Goal: Task Accomplishment & Management: Use online tool/utility

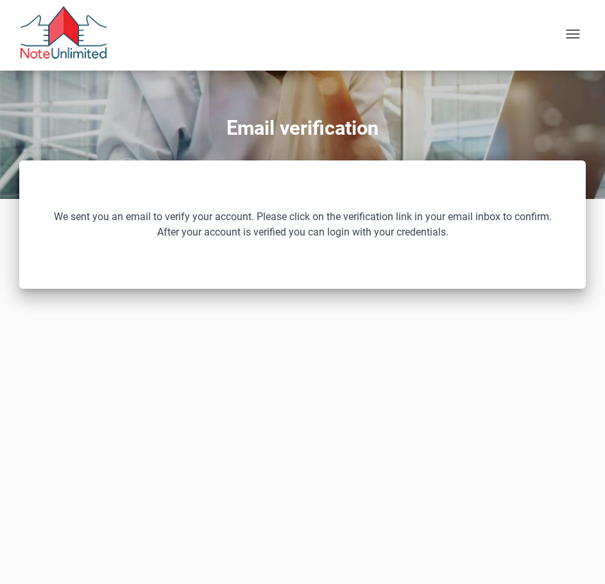
click at [569, 38] on span "button" at bounding box center [573, 37] width 14 height 1
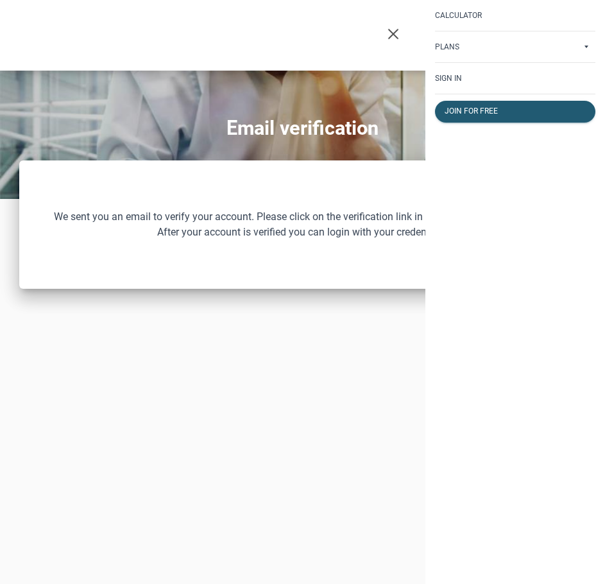
click at [453, 80] on p "Sign in" at bounding box center [448, 78] width 27 height 9
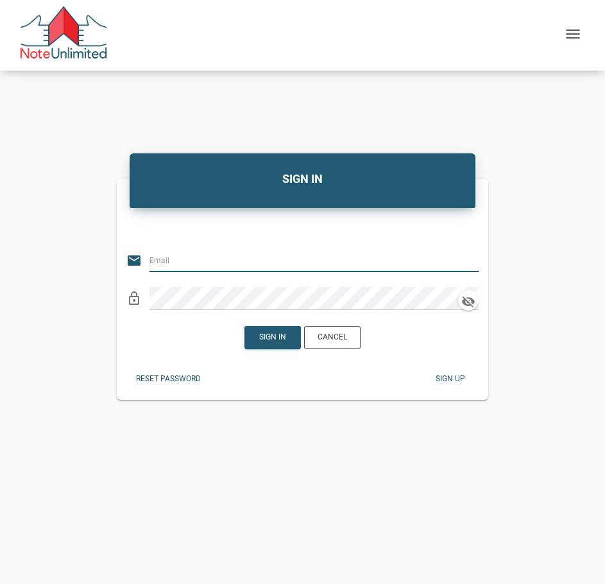
click at [268, 264] on input "email" at bounding box center [307, 260] width 314 height 23
type input "[EMAIL_ADDRESS][DOMAIN_NAME]"
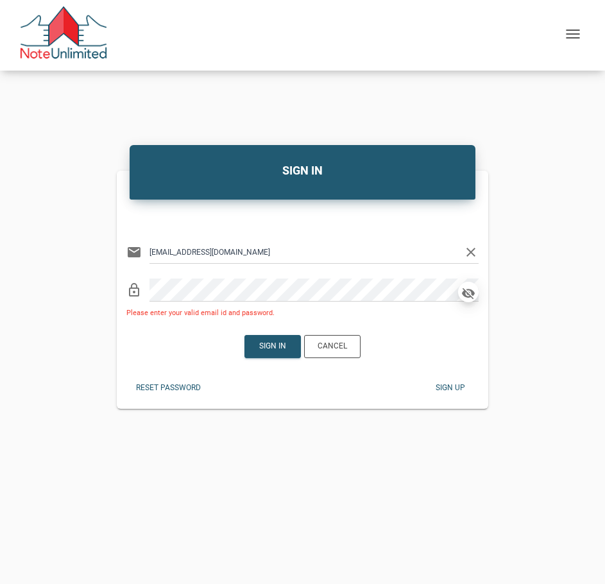
click at [465, 290] on icon "button" at bounding box center [468, 293] width 13 height 11
click at [282, 352] on div "Sign in" at bounding box center [272, 347] width 55 height 22
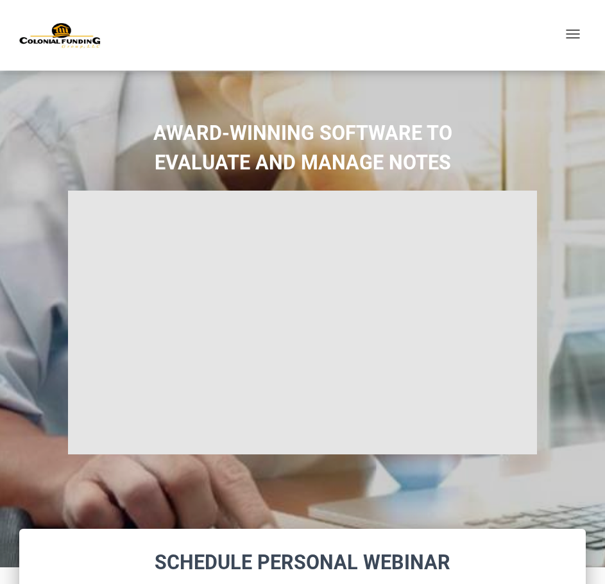
type input "Introduction to new features"
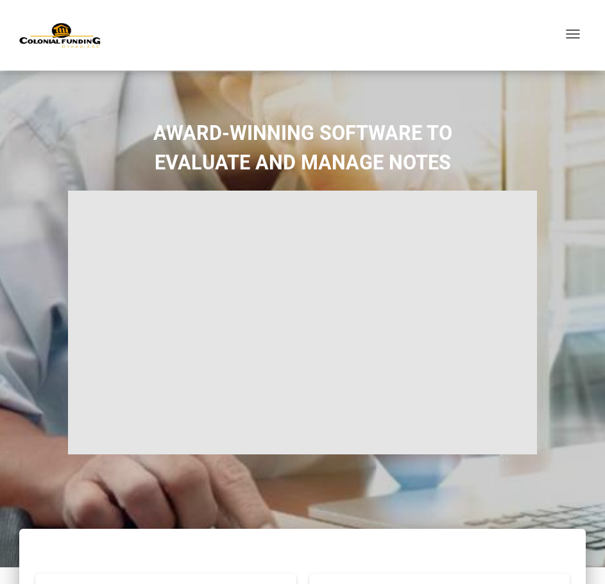
select select
click at [571, 41] on div "button" at bounding box center [573, 35] width 26 height 22
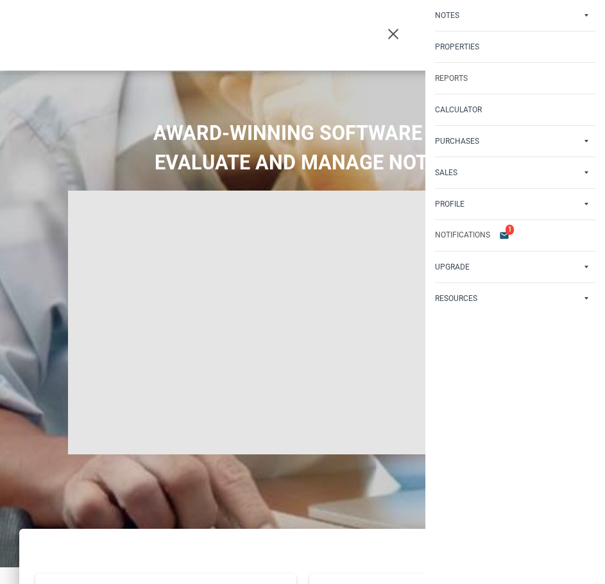
click at [473, 106] on p "Calculator" at bounding box center [458, 109] width 47 height 9
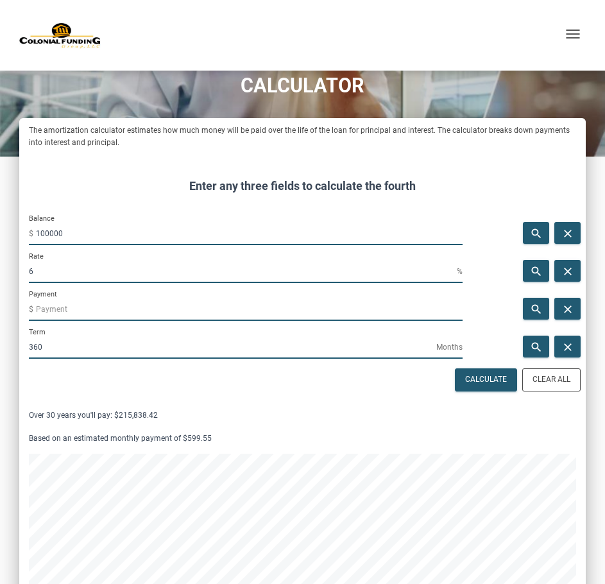
scroll to position [41, 0]
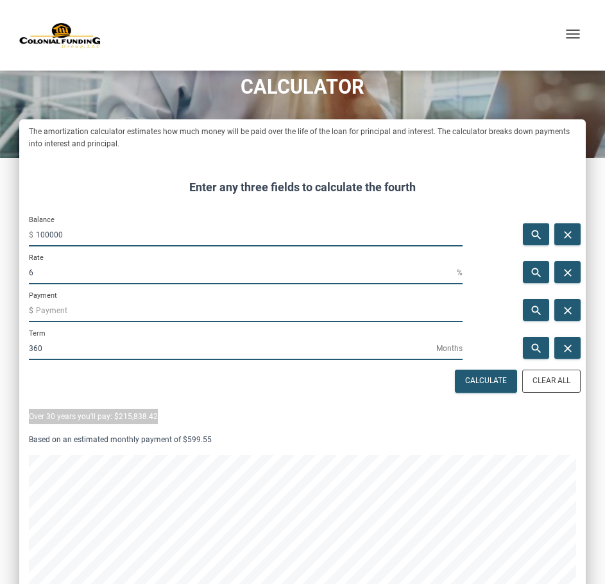
drag, startPoint x: 476, startPoint y: 349, endPoint x: 483, endPoint y: 411, distance: 62.7
click at [483, 411] on form "Balance $ 100000 search close Rate 6 % search close Payment $ search close Term…" at bounding box center [303, 450] width 548 height 471
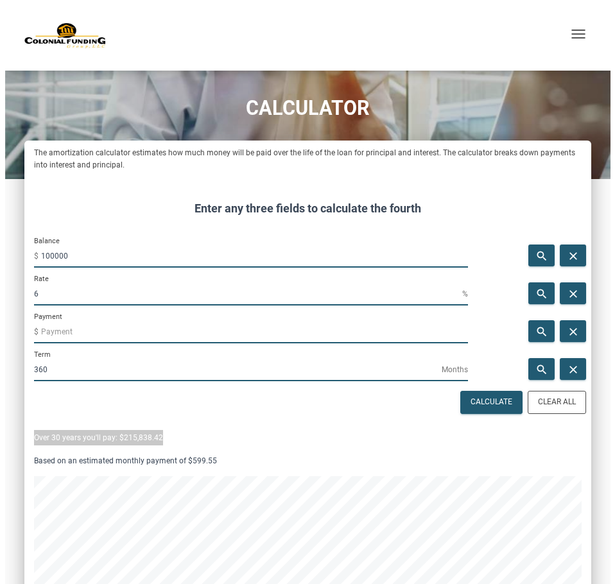
scroll to position [17, 0]
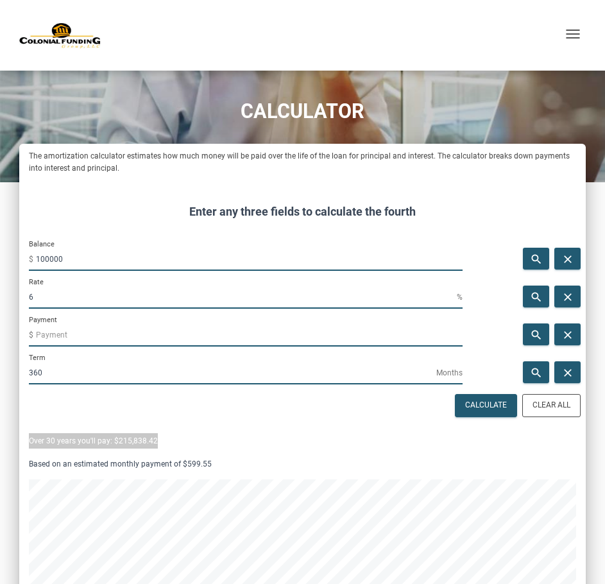
click at [570, 29] on div "button" at bounding box center [573, 35] width 26 height 22
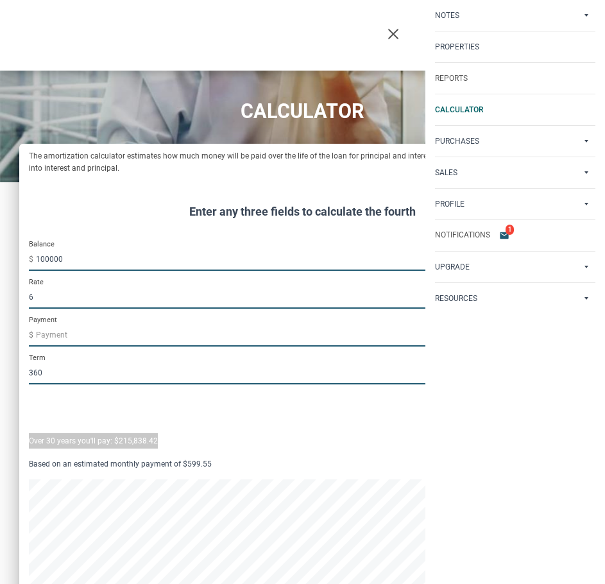
click at [447, 80] on p "Reports" at bounding box center [451, 78] width 33 height 9
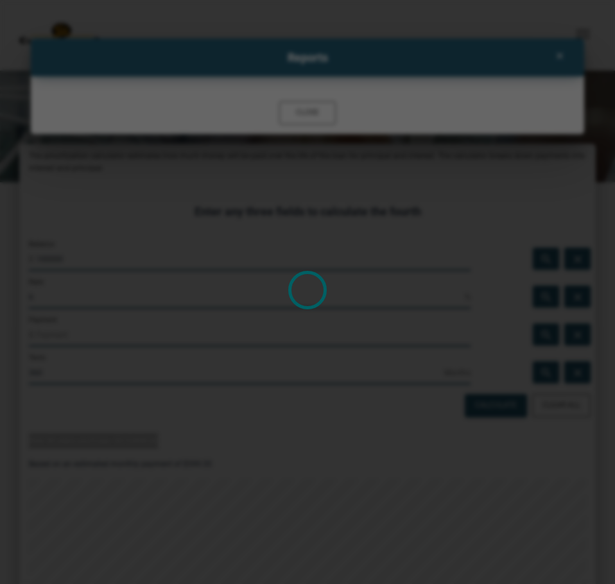
scroll to position [0, 0]
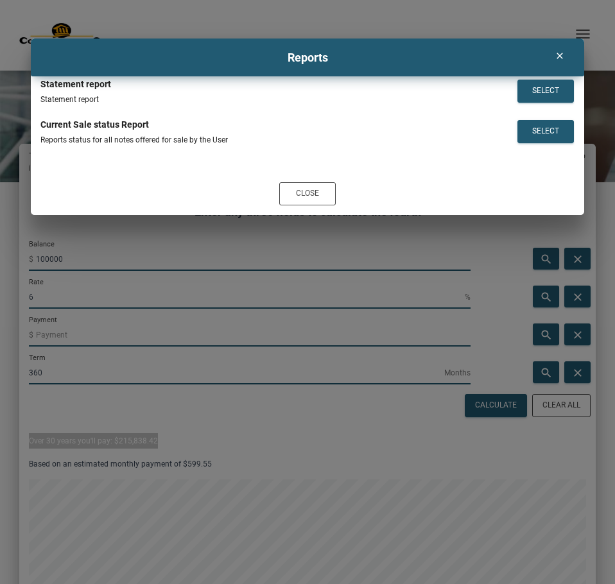
click at [562, 55] on icon "clear" at bounding box center [559, 56] width 15 height 10
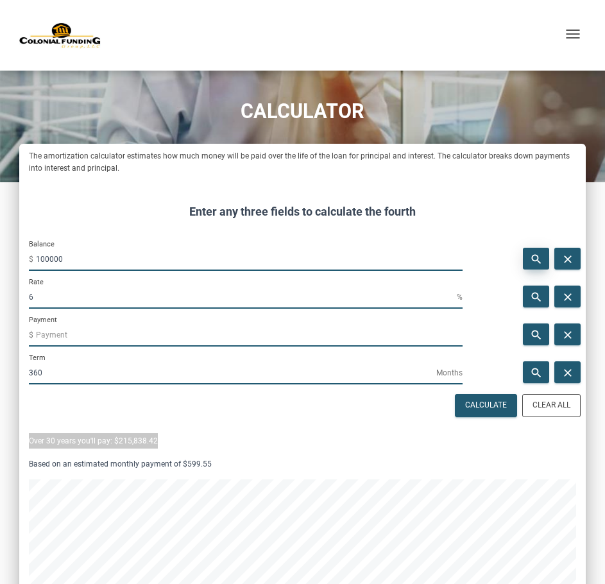
click at [535, 257] on icon "search" at bounding box center [535, 259] width 15 height 13
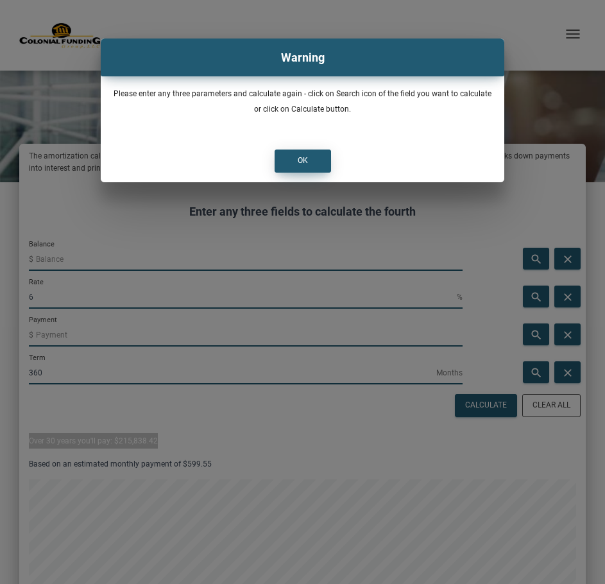
click at [308, 158] on div "OK" at bounding box center [302, 161] width 55 height 22
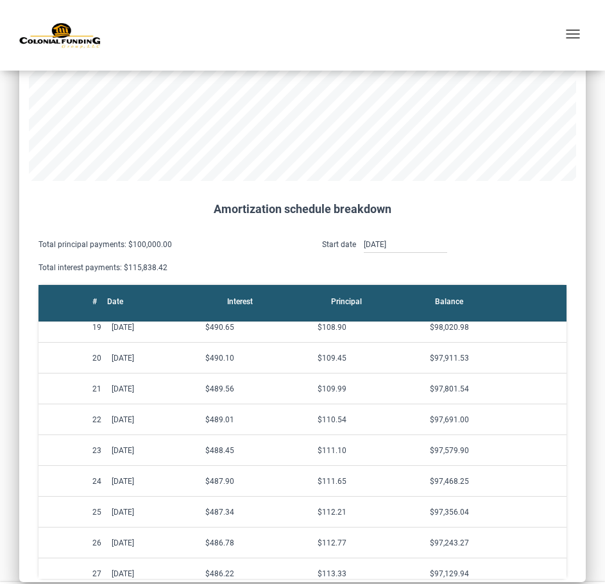
click at [576, 40] on div "button" at bounding box center [573, 36] width 14 height 12
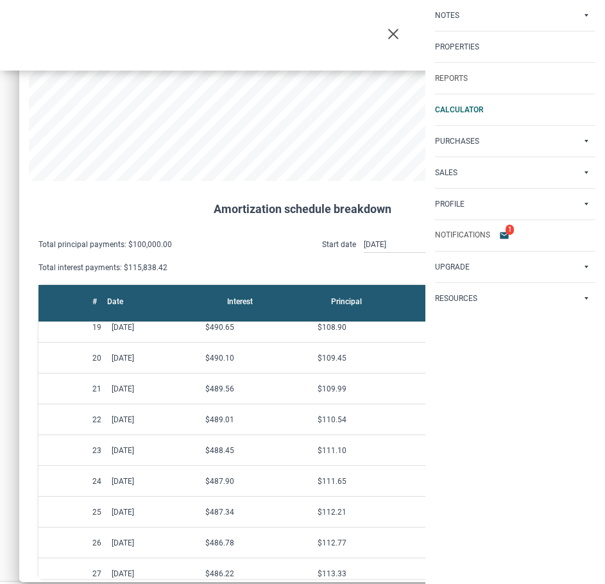
click at [512, 238] on icon "email" at bounding box center [504, 235] width 15 height 10
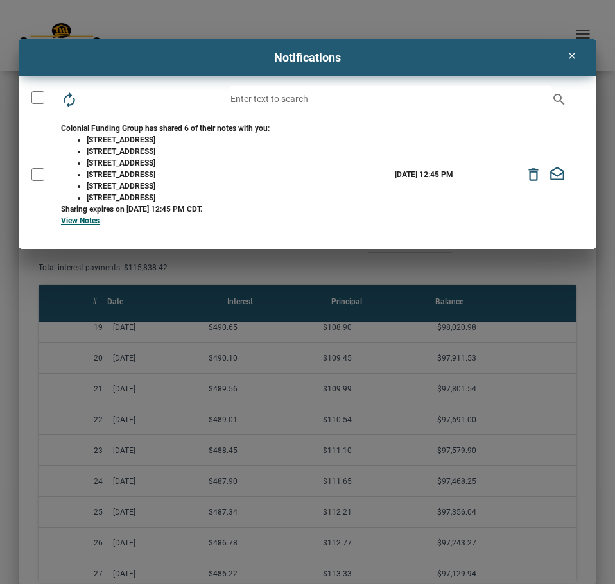
click at [572, 59] on icon "clear" at bounding box center [571, 56] width 15 height 10
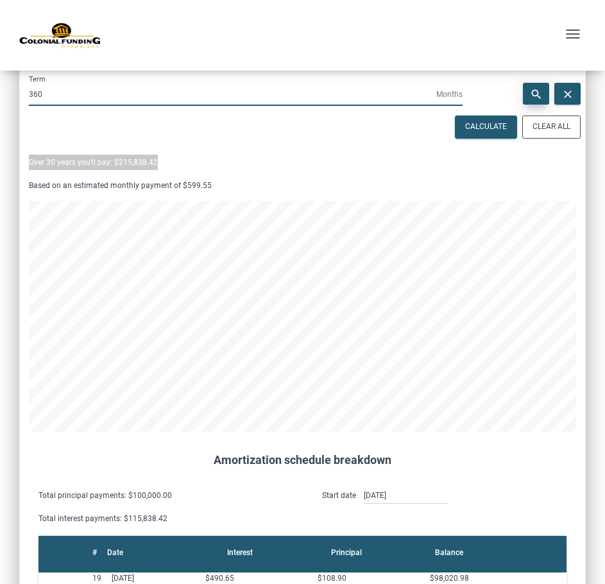
click at [537, 91] on icon "search" at bounding box center [535, 94] width 15 height 13
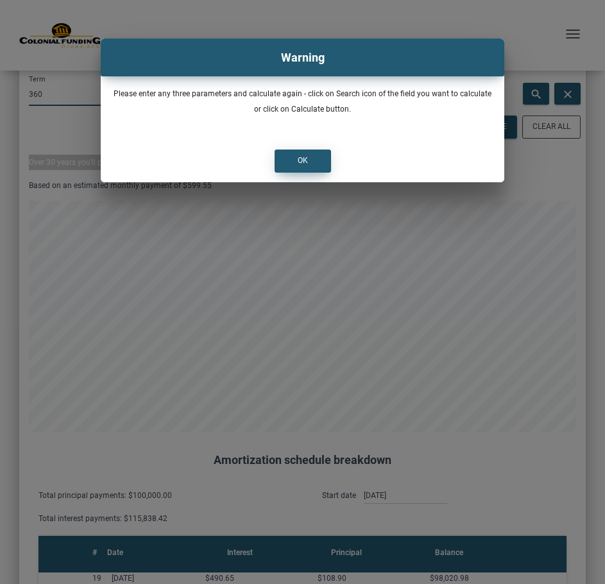
click at [305, 159] on div "OK" at bounding box center [303, 161] width 10 height 12
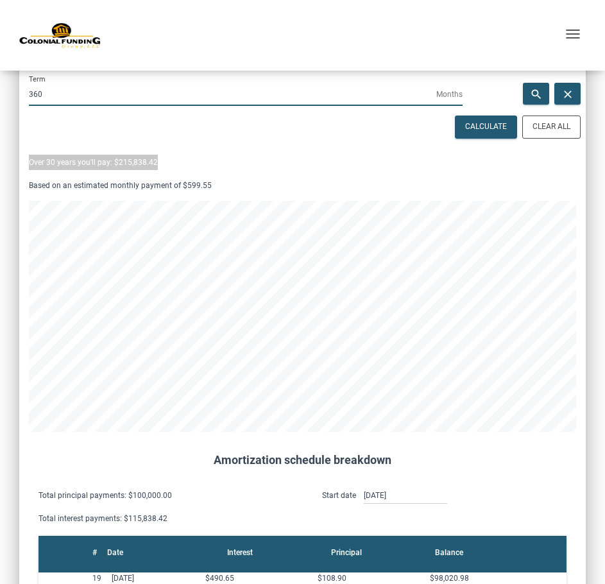
click at [574, 31] on div "button" at bounding box center [573, 36] width 14 height 12
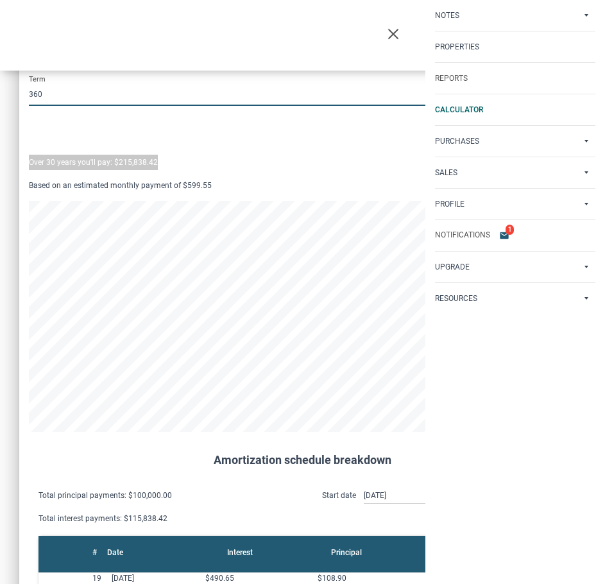
click at [445, 311] on div "Resources" at bounding box center [516, 298] width 180 height 31
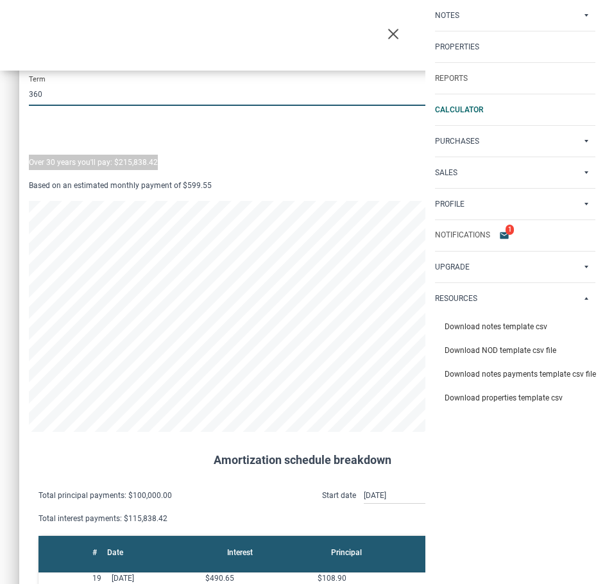
click at [459, 82] on p "Reports" at bounding box center [451, 78] width 33 height 9
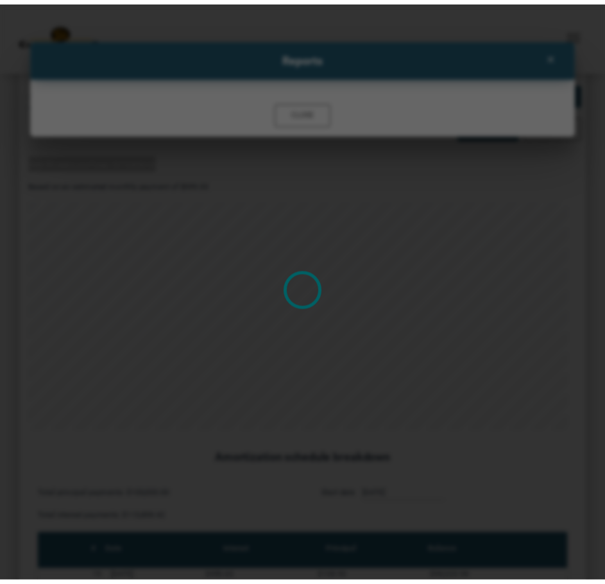
scroll to position [972, 576]
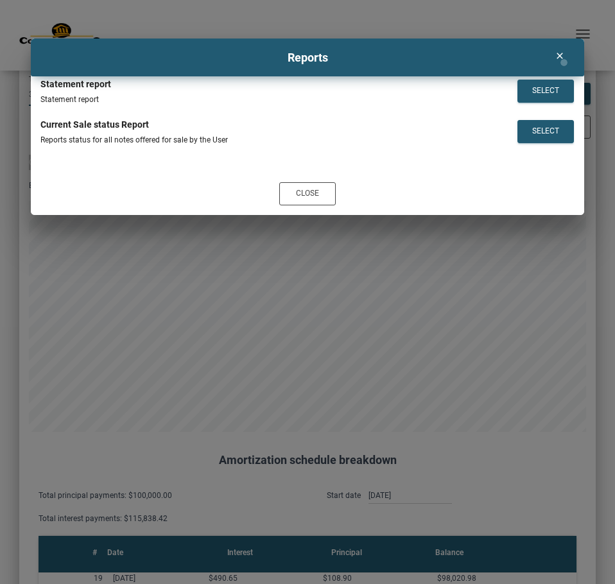
click at [564, 62] on div "clear" at bounding box center [559, 56] width 26 height 22
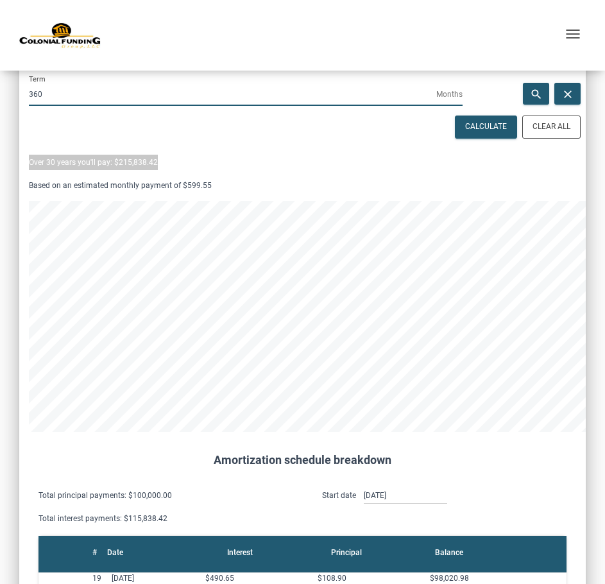
scroll to position [640884, 641289]
click at [582, 24] on div "button" at bounding box center [573, 35] width 26 height 22
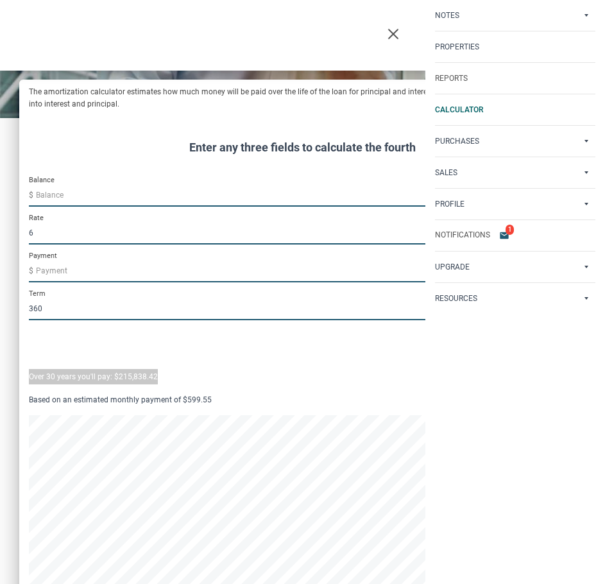
scroll to position [0, 0]
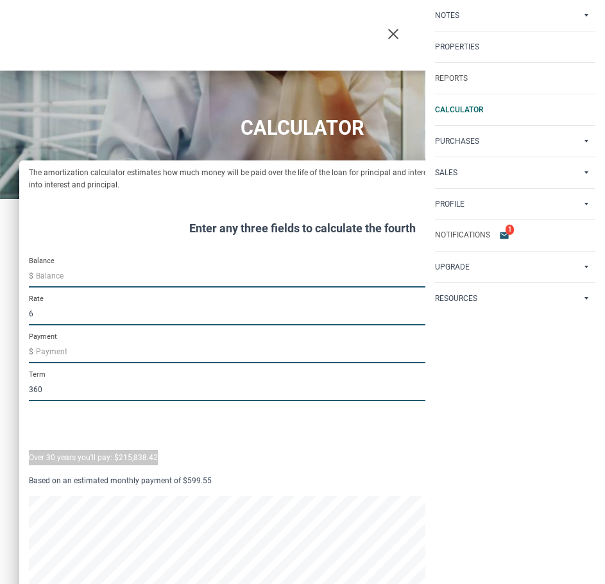
click at [477, 300] on p "Resources" at bounding box center [456, 298] width 42 height 9
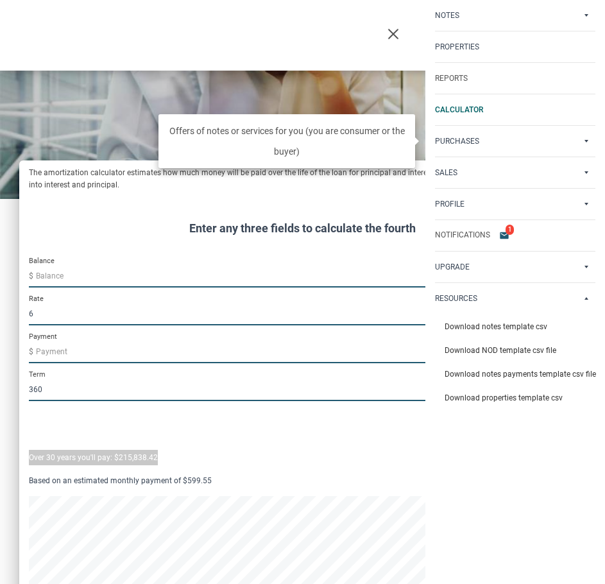
click at [508, 136] on div "Purchases" at bounding box center [516, 141] width 180 height 31
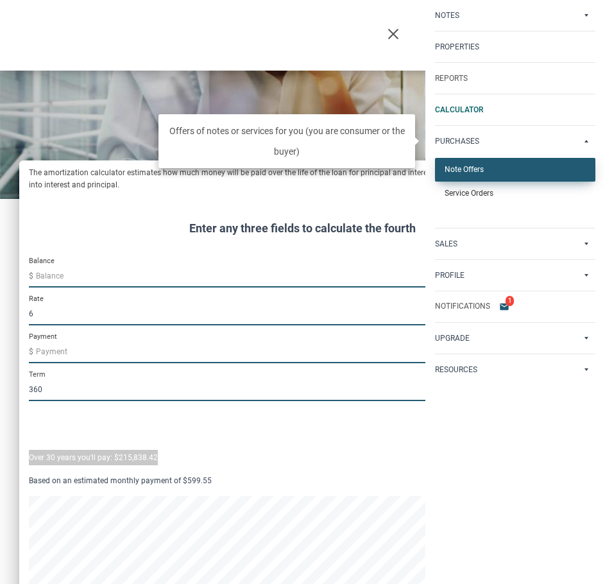
click at [453, 168] on link "Note Offers" at bounding box center [515, 170] width 160 height 24
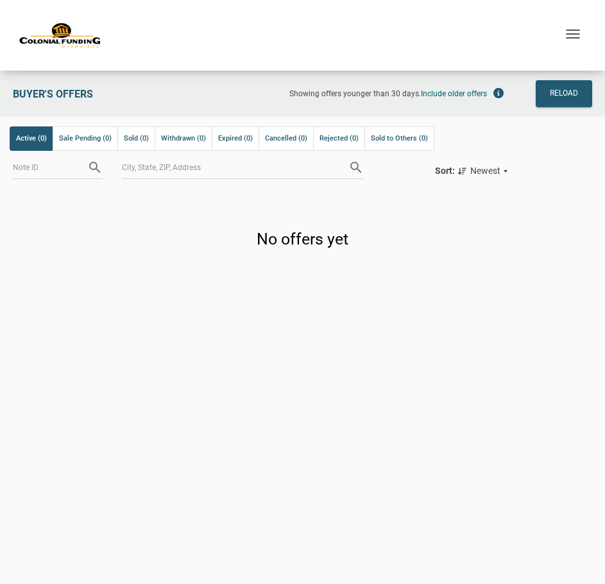
scroll to position [1, 0]
